Goal: Transaction & Acquisition: Purchase product/service

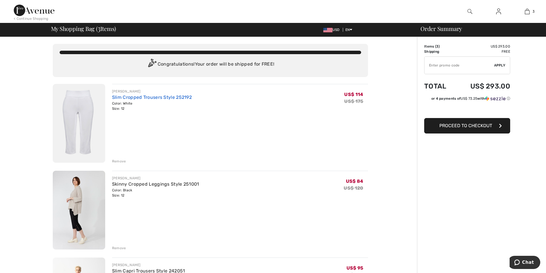
click at [143, 99] on link "Slim Cropped Trousers Style 252192" at bounding box center [152, 97] width 80 height 5
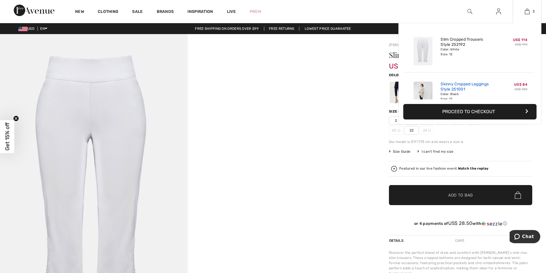
click at [489, 90] on link "Skinny Cropped Leggings Style 251001" at bounding box center [469, 87] width 56 height 10
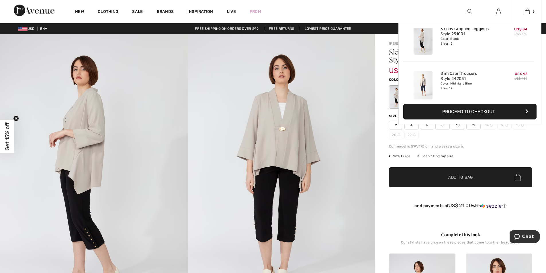
scroll to position [62, 0]
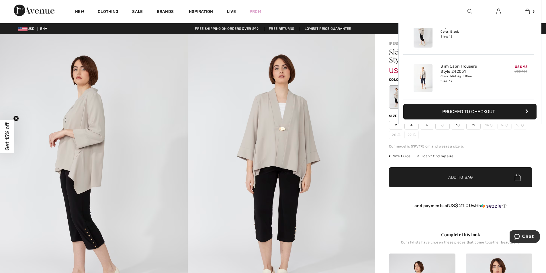
click at [474, 83] on div "Color: Midnight Blue Size: 12" at bounding box center [469, 78] width 56 height 9
click at [449, 70] on link "Slim Capri Trousers Style 242051" at bounding box center [469, 69] width 56 height 10
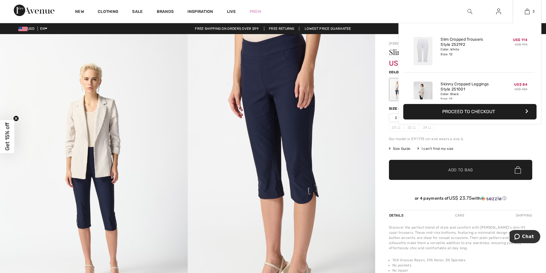
click at [478, 109] on button "Proceed to Checkout" at bounding box center [469, 111] width 133 height 15
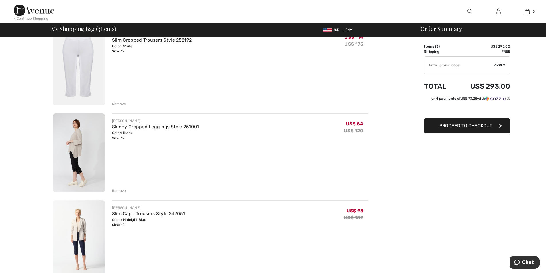
scroll to position [86, 0]
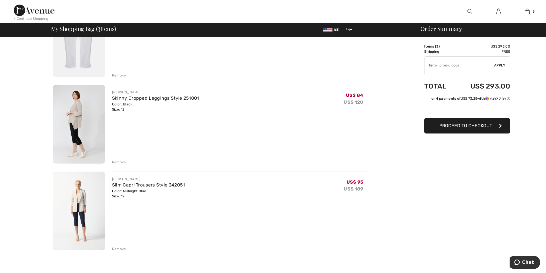
click at [458, 128] on button "Proceed to Checkout" at bounding box center [467, 125] width 86 height 15
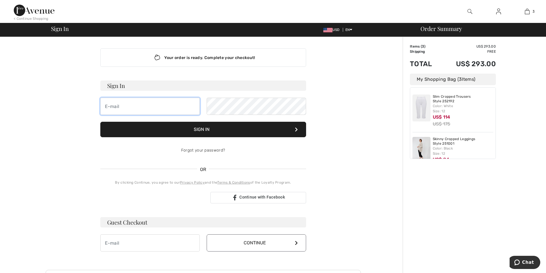
click at [155, 107] on input "email" at bounding box center [149, 106] width 99 height 17
type input "dlalderson@cox.net"
click at [228, 130] on button "Sign In" at bounding box center [203, 129] width 206 height 15
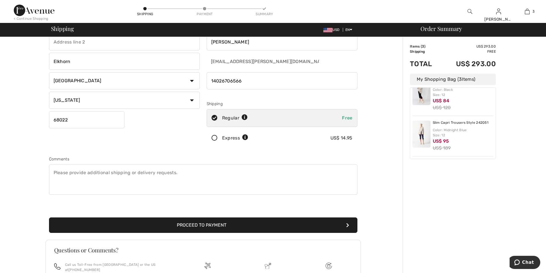
scroll to position [95, 0]
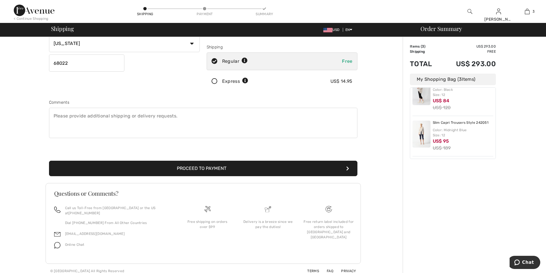
click at [207, 169] on button "Proceed to Payment" at bounding box center [203, 168] width 308 height 15
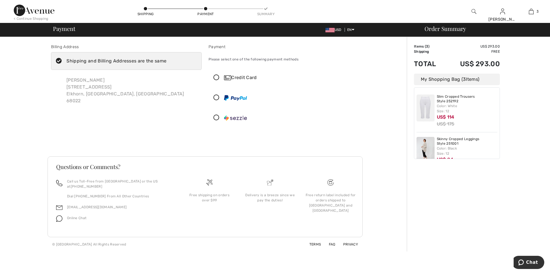
click at [216, 77] on icon at bounding box center [216, 78] width 15 height 6
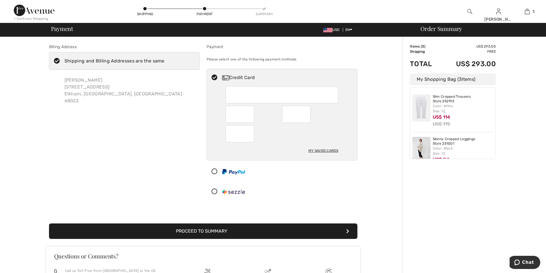
click at [330, 152] on div "My Saved Cards" at bounding box center [323, 151] width 30 height 10
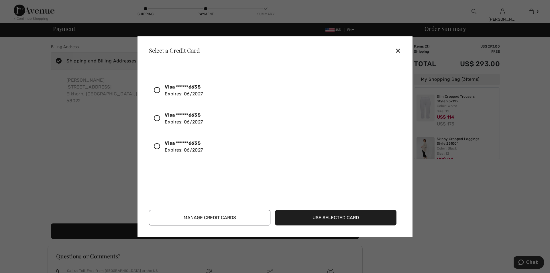
click at [155, 89] on icon at bounding box center [157, 90] width 6 height 6
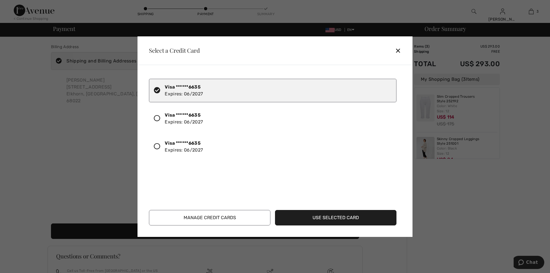
click at [220, 222] on button "Manage Credit Cards" at bounding box center [210, 217] width 122 height 15
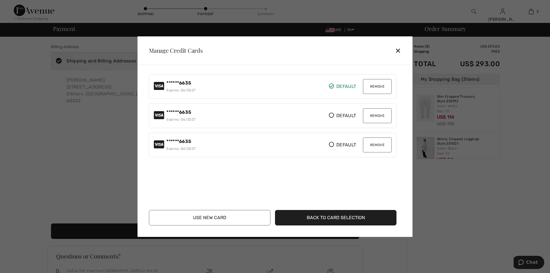
click at [380, 114] on button "Remove" at bounding box center [377, 115] width 29 height 15
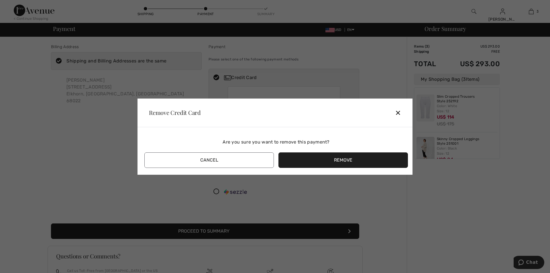
click at [344, 158] on button "Remove" at bounding box center [344, 159] width 130 height 15
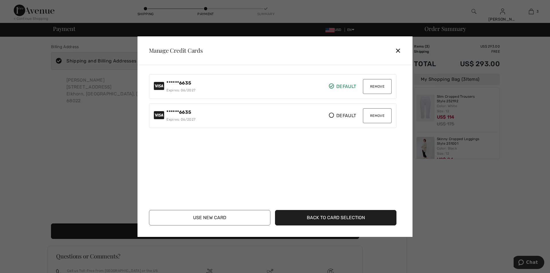
click at [374, 114] on button "Remove" at bounding box center [377, 115] width 29 height 15
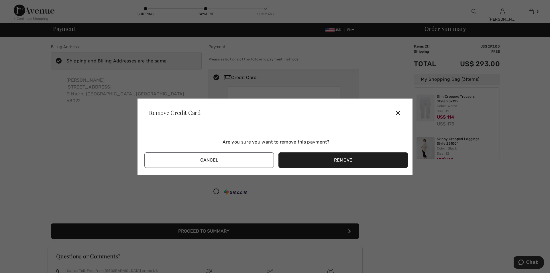
click at [336, 162] on button "Remove" at bounding box center [344, 159] width 130 height 15
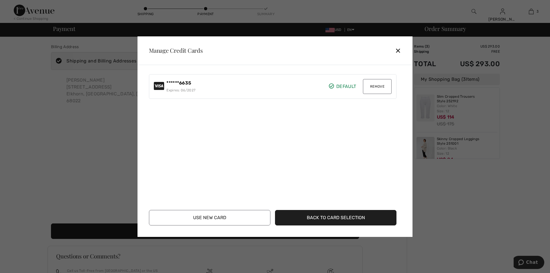
click at [398, 51] on div "✕" at bounding box center [400, 50] width 11 height 12
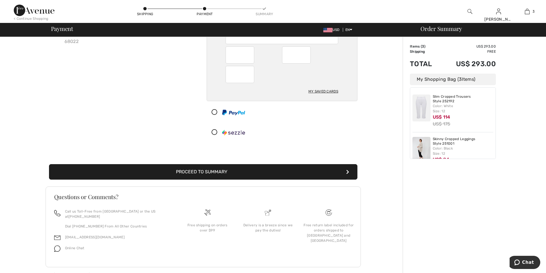
scroll to position [63, 0]
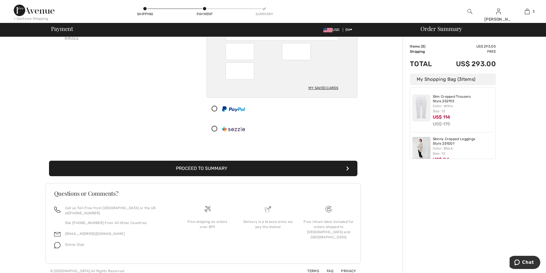
click at [245, 170] on button "Proceed to Summary" at bounding box center [203, 168] width 308 height 15
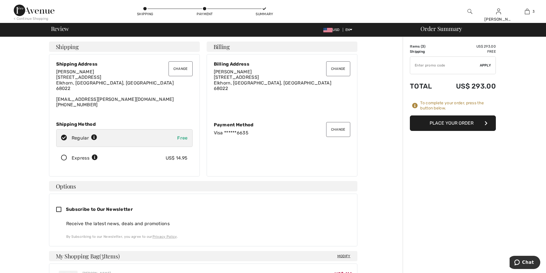
click at [449, 125] on button "Place Your Order" at bounding box center [453, 123] width 86 height 15
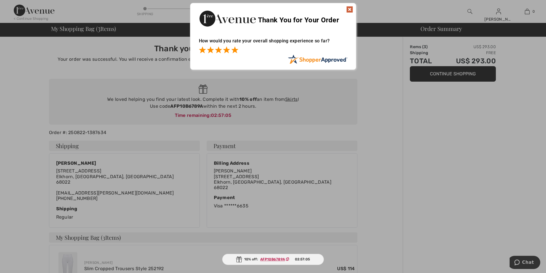
drag, startPoint x: 234, startPoint y: 51, endPoint x: 241, endPoint y: 50, distance: 6.9
click at [235, 51] on span at bounding box center [234, 49] width 7 height 7
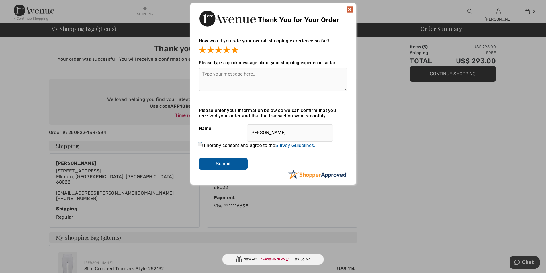
click at [351, 7] on img at bounding box center [349, 9] width 7 height 7
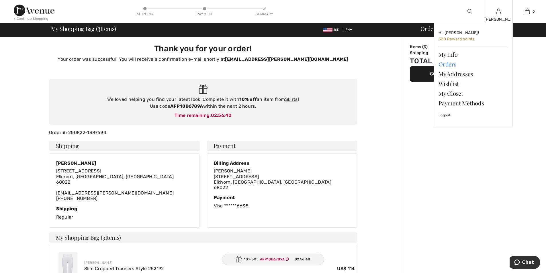
click at [449, 65] on link "Orders" at bounding box center [473, 64] width 69 height 10
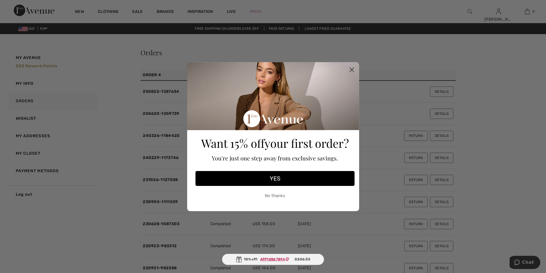
click at [351, 68] on circle "Close dialog" at bounding box center [351, 69] width 9 height 9
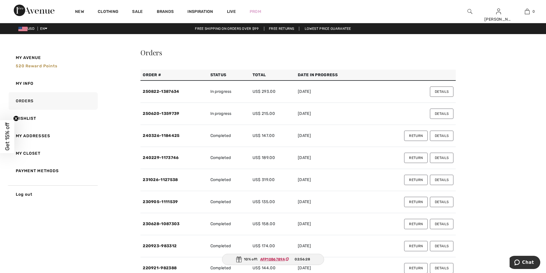
click at [445, 113] on button "Details" at bounding box center [442, 114] width 24 height 10
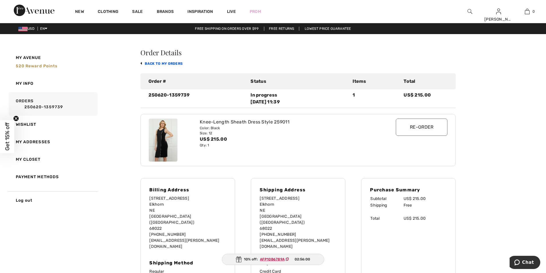
click at [173, 62] on link "back to My Orders" at bounding box center [161, 64] width 42 height 4
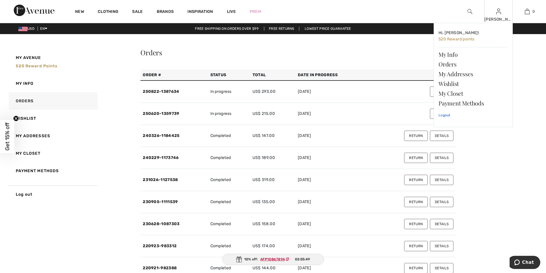
click at [447, 116] on link "Logout" at bounding box center [473, 115] width 69 height 14
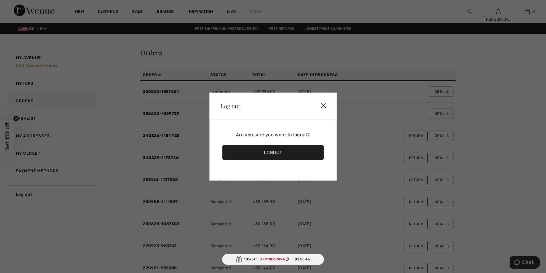
click at [264, 153] on div "Logout" at bounding box center [273, 152] width 102 height 15
